Goal: Information Seeking & Learning: Learn about a topic

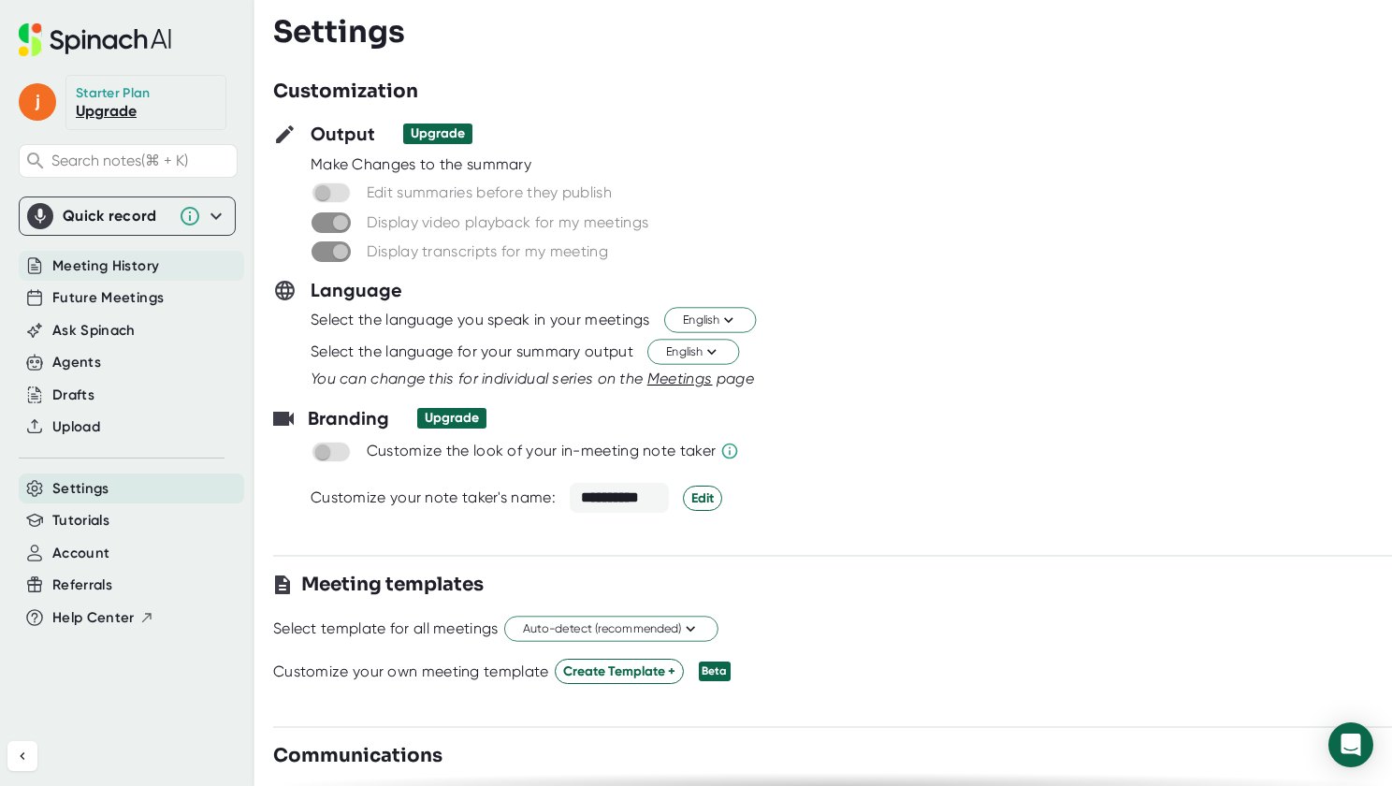
click at [143, 279] on div "Meeting History" at bounding box center [132, 266] width 226 height 31
